Goal: Find contact information: Find contact information

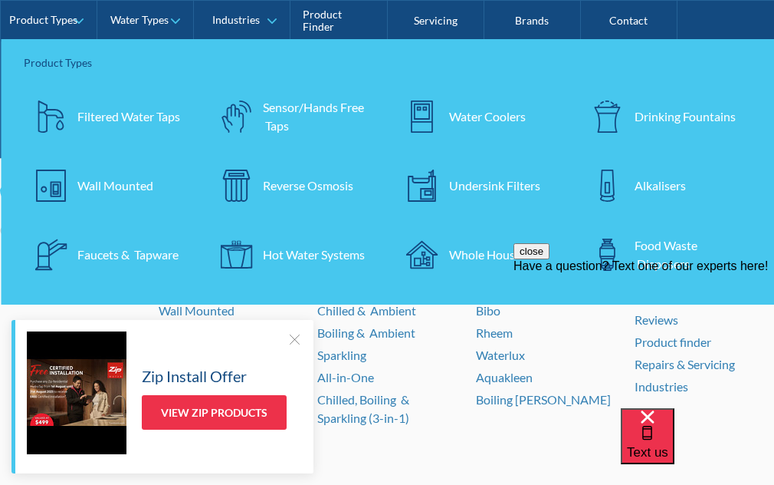
scroll to position [2858, 0]
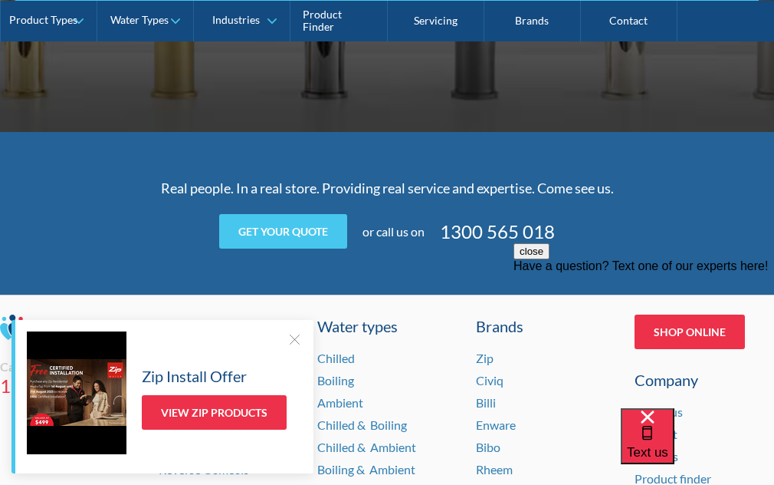
click at [692, 220] on div "Real people. In a real store. Providing real service and expertise. Come see us…" at bounding box center [387, 213] width 774 height 163
drag, startPoint x: 593, startPoint y: 222, endPoint x: 438, endPoint y: 232, distance: 155.9
click at [438, 232] on div "Get your quote Request a quote 81e5a56384512425a6c6f710cf8f6a87d7ab3dba07a2bbff…" at bounding box center [387, 231] width 598 height 35
copy link "1300 565 018"
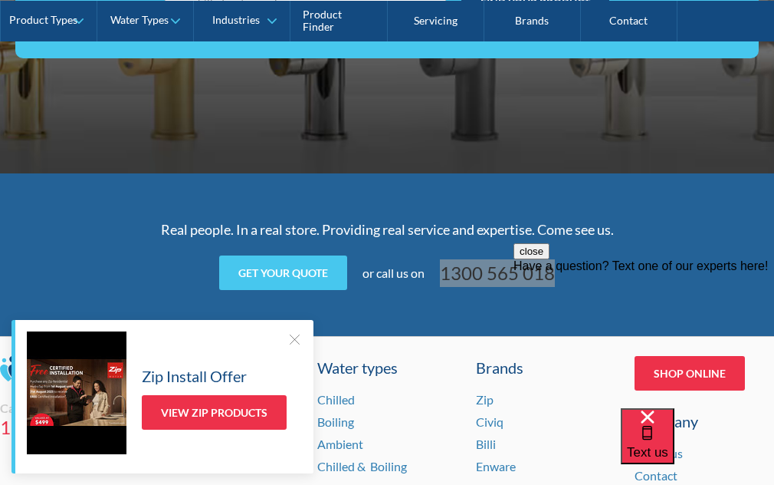
scroll to position [2781, 0]
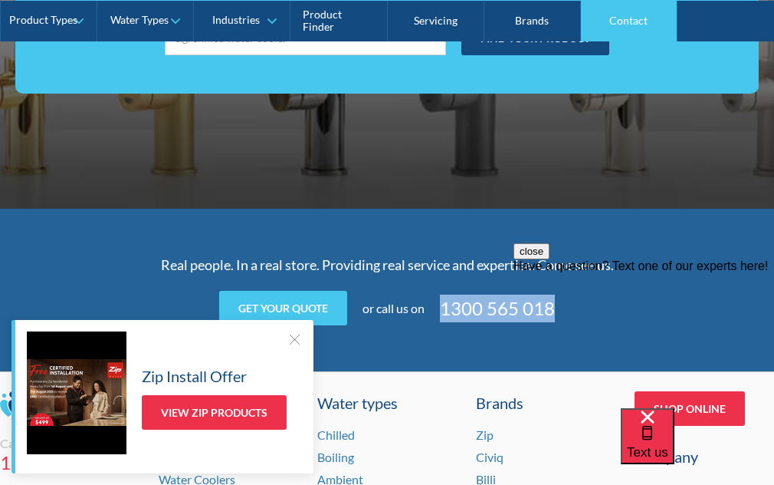
click at [638, 25] on link "Contact" at bounding box center [629, 20] width 97 height 41
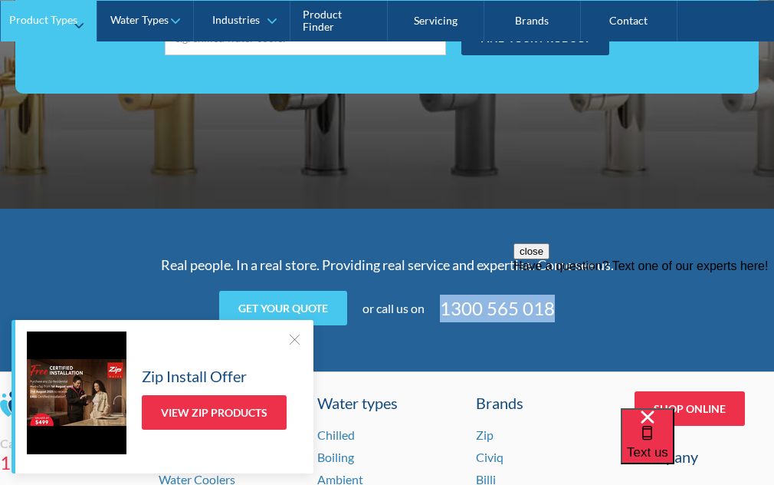
scroll to position [2767, 0]
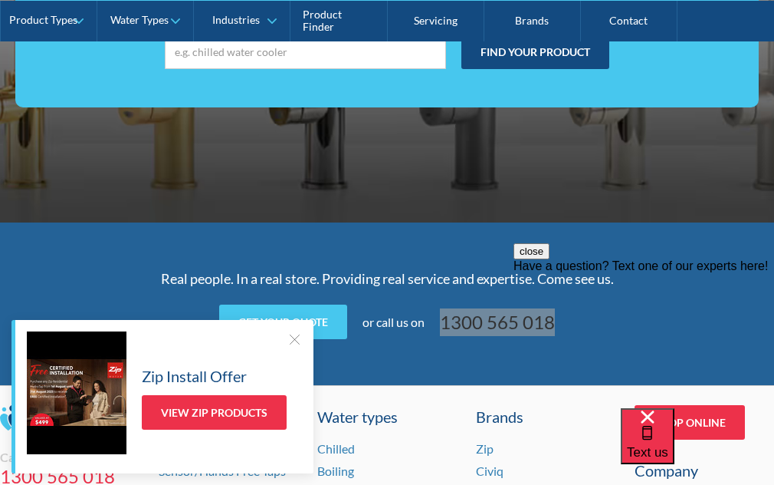
click at [606, 273] on div "close Have a question? Text one of our experts here!" at bounding box center [644, 258] width 261 height 30
click at [301, 333] on div at bounding box center [294, 338] width 15 height 15
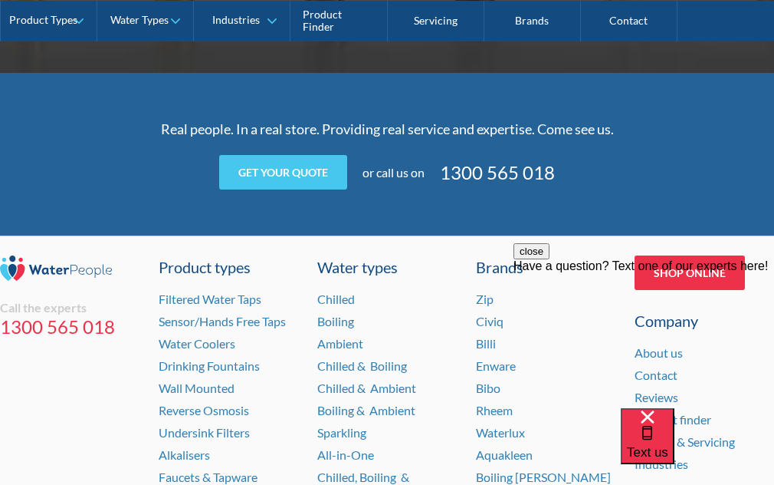
scroll to position [2920, 0]
